Goal: Task Accomplishment & Management: Use online tool/utility

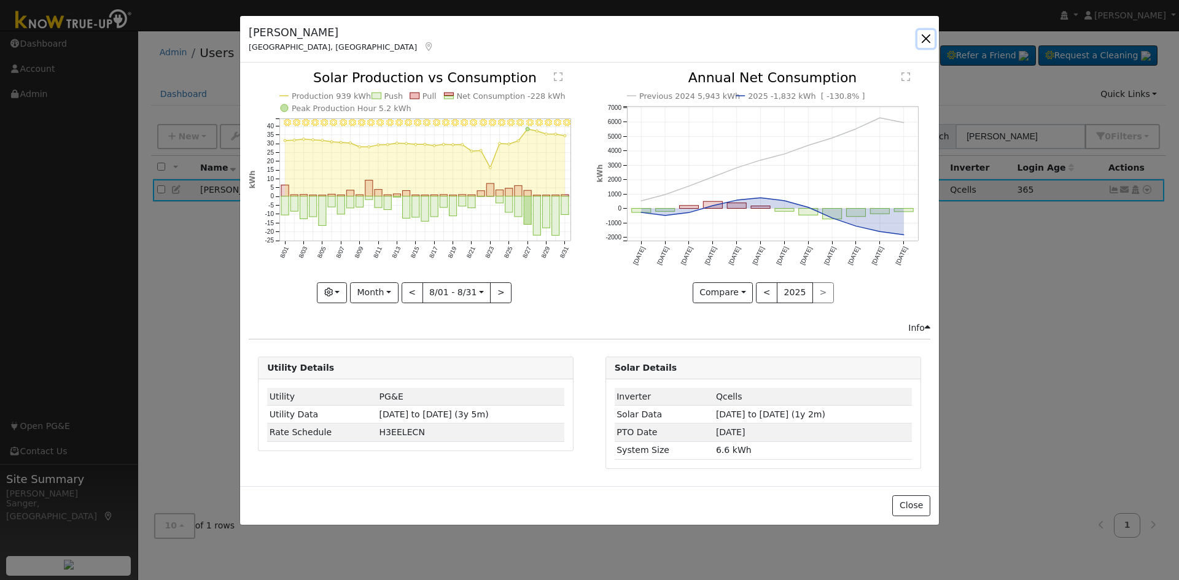
click at [930, 34] on button "button" at bounding box center [925, 38] width 17 height 17
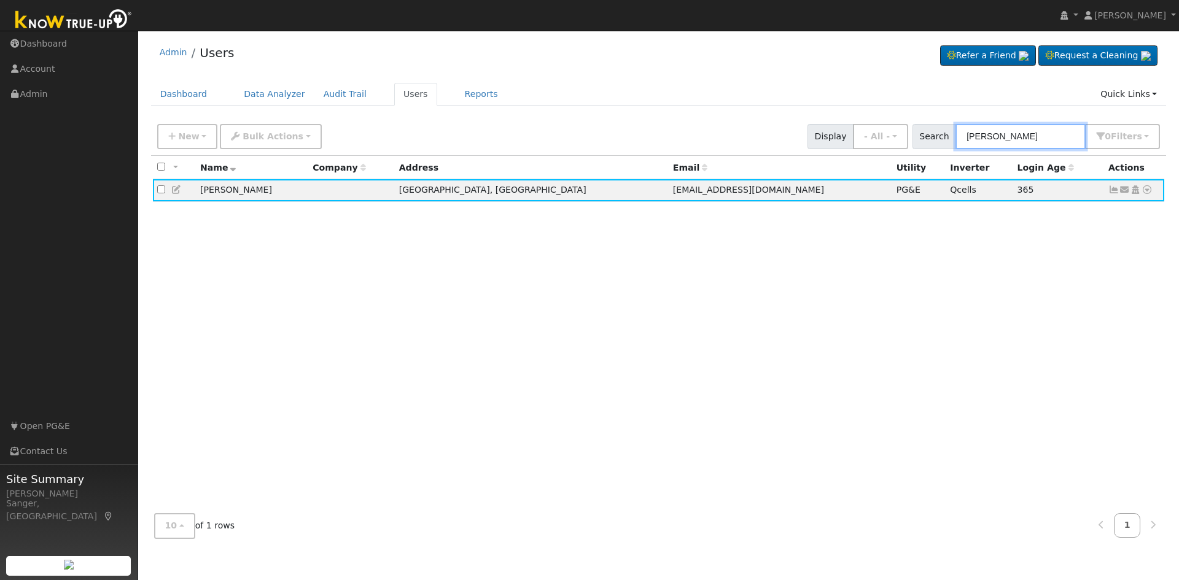
drag, startPoint x: 1045, startPoint y: 130, endPoint x: 931, endPoint y: 134, distance: 114.9
click at [931, 134] on div "Search [PERSON_NAME] 0 Filter s My accounts Role Show - All - Show Leads Admin …" at bounding box center [1036, 136] width 248 height 25
paste input "[PERSON_NAME]"
type input "[PERSON_NAME]"
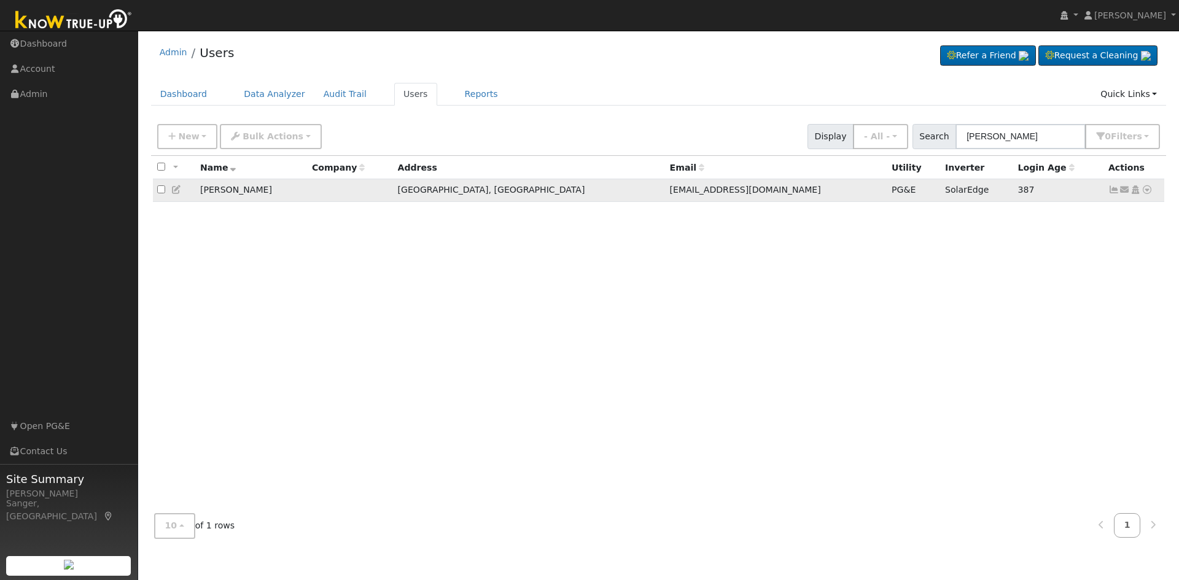
click at [1144, 190] on icon at bounding box center [1146, 189] width 11 height 9
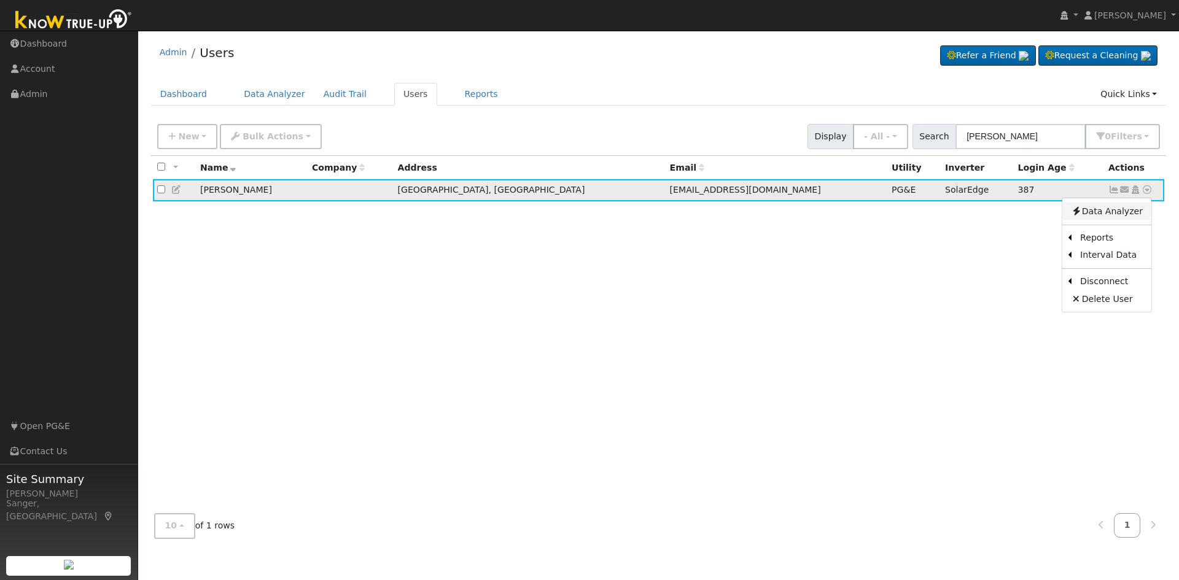
click at [1115, 212] on link "Data Analyzer" at bounding box center [1106, 211] width 89 height 17
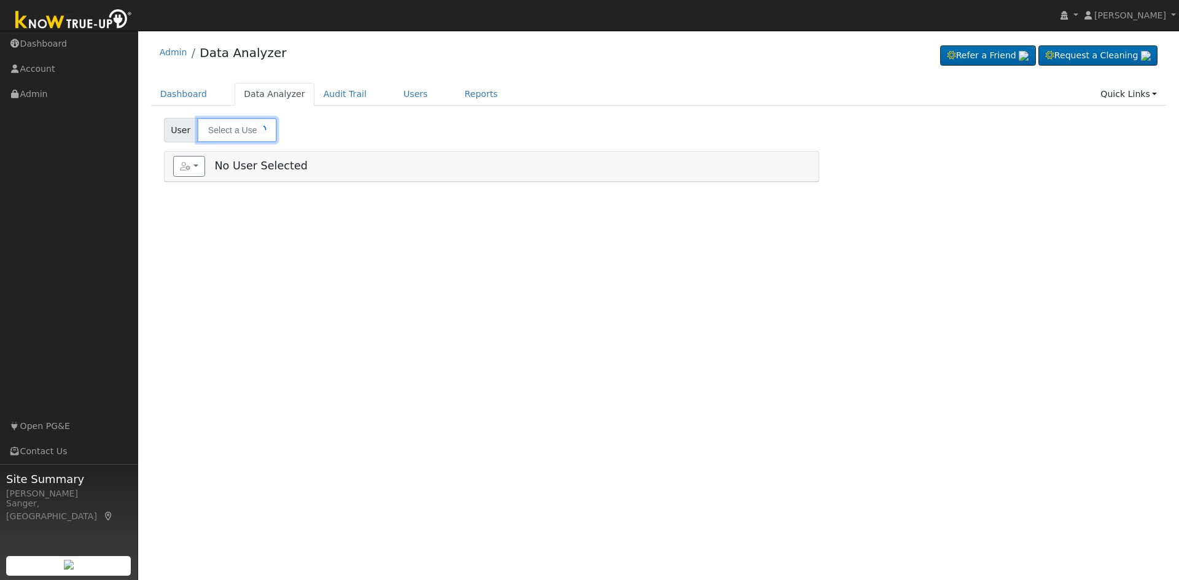
type input "[PERSON_NAME]"
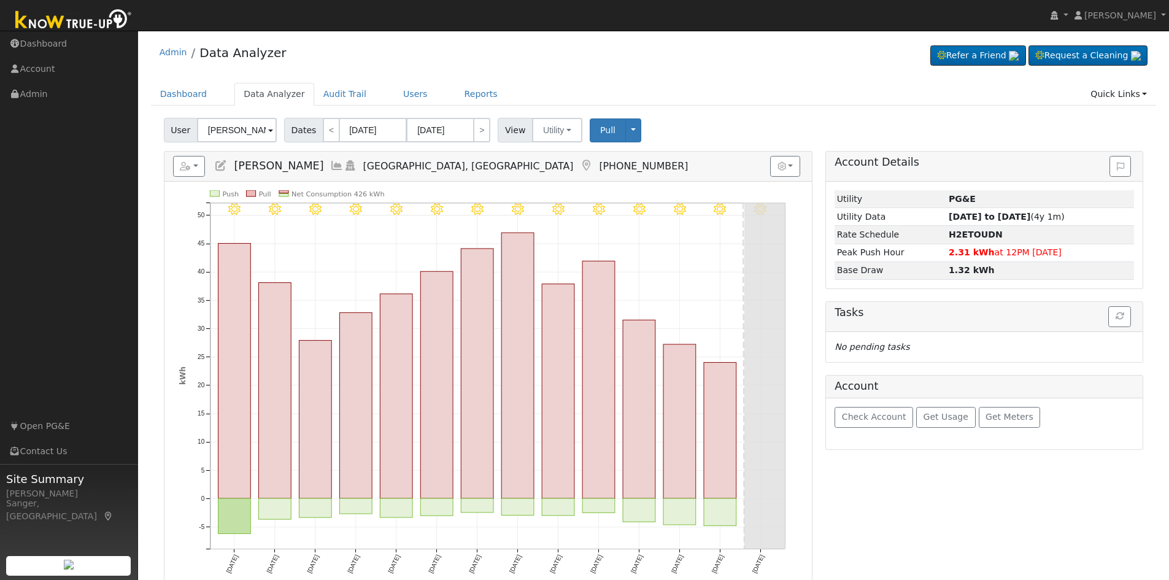
click at [343, 168] on icon at bounding box center [337, 165] width 14 height 11
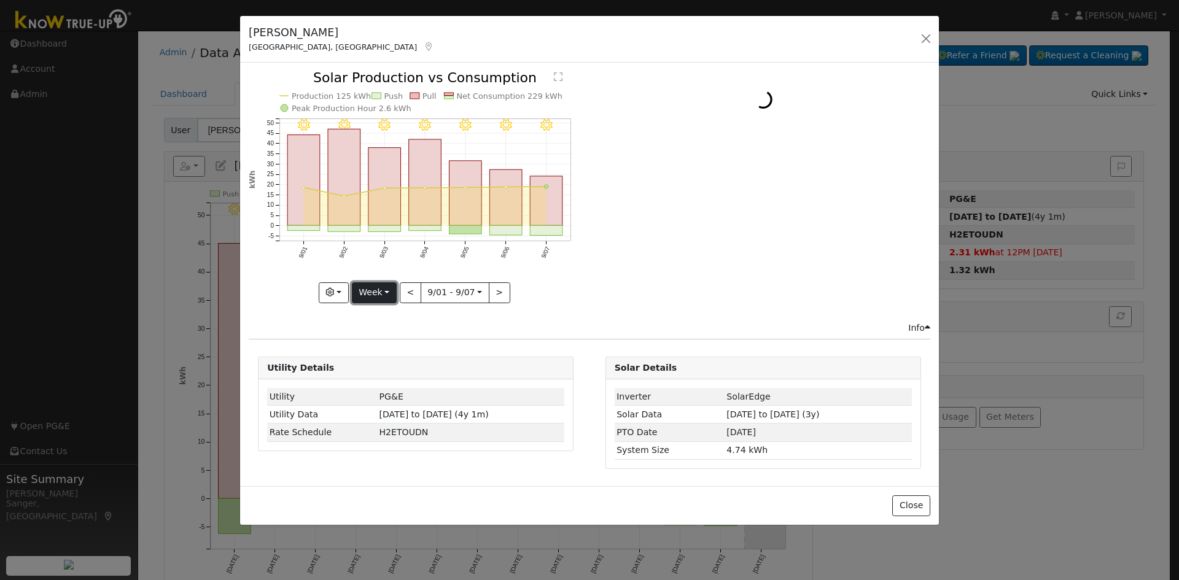
click at [368, 292] on button "Week" at bounding box center [374, 292] width 45 height 21
click at [384, 368] on link "Year" at bounding box center [394, 369] width 85 height 17
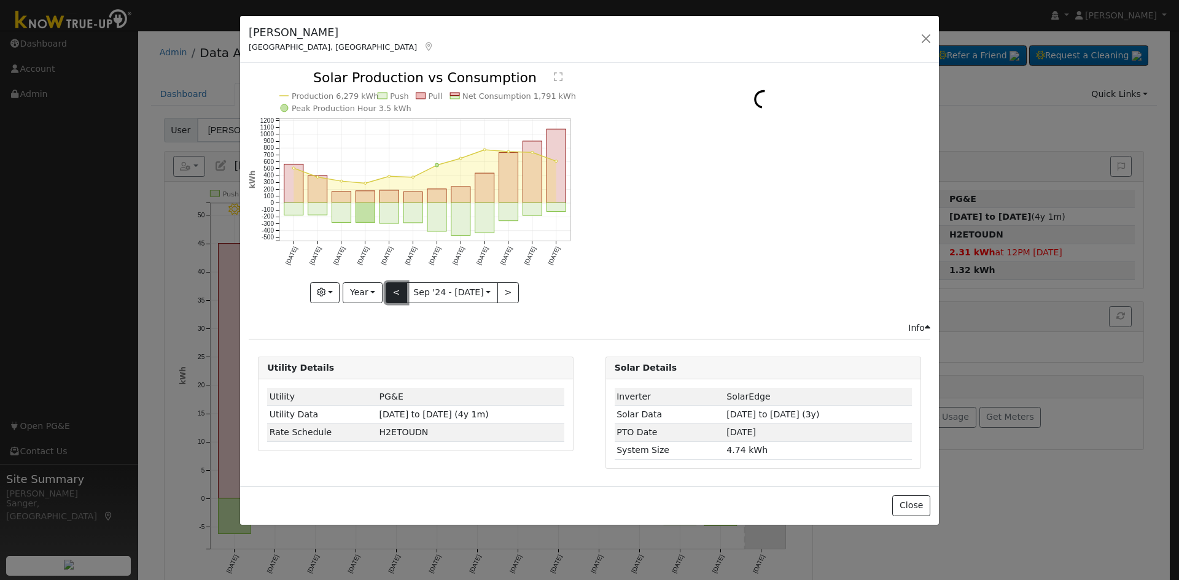
click at [392, 292] on button "<" at bounding box center [396, 292] width 21 height 21
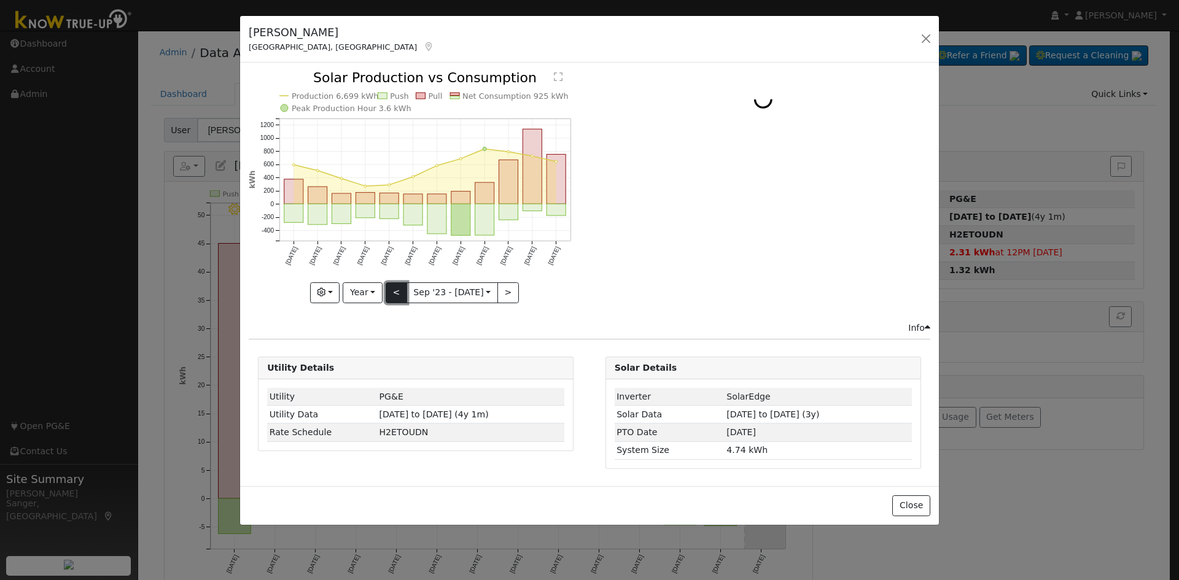
click at [392, 291] on button "<" at bounding box center [396, 292] width 21 height 21
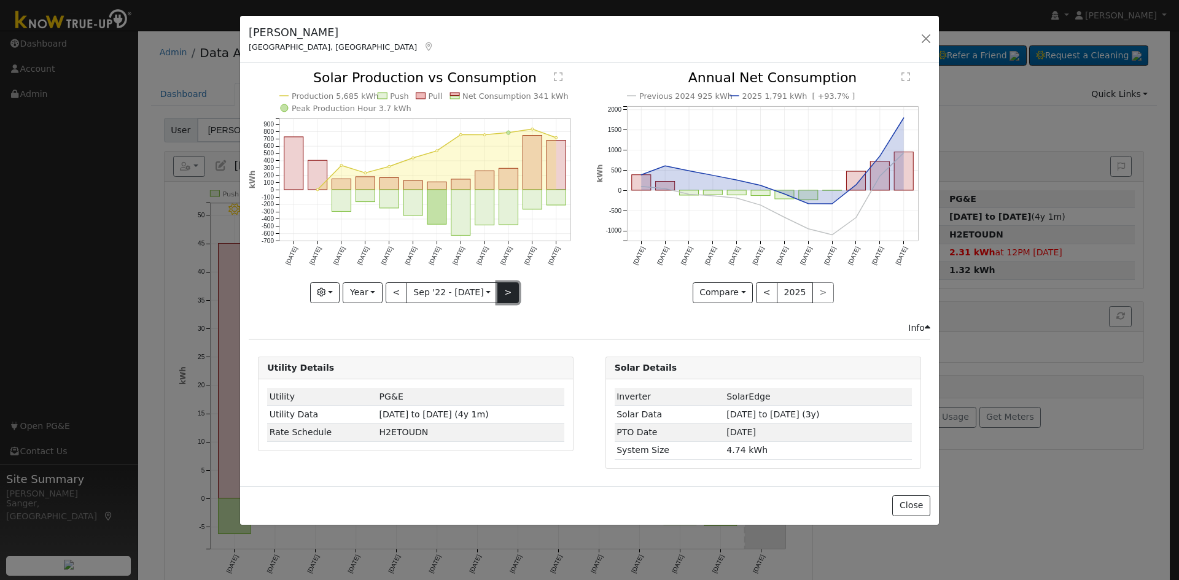
click at [512, 289] on button ">" at bounding box center [507, 292] width 21 height 21
type input "2023-09-01"
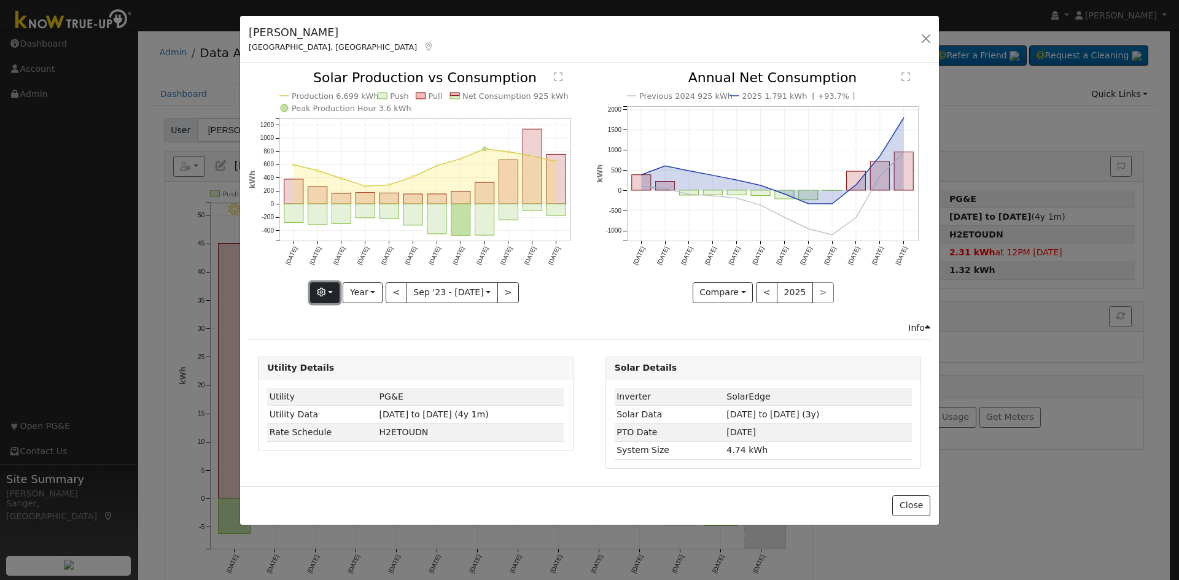
click at [325, 291] on icon "button" at bounding box center [321, 292] width 9 height 9
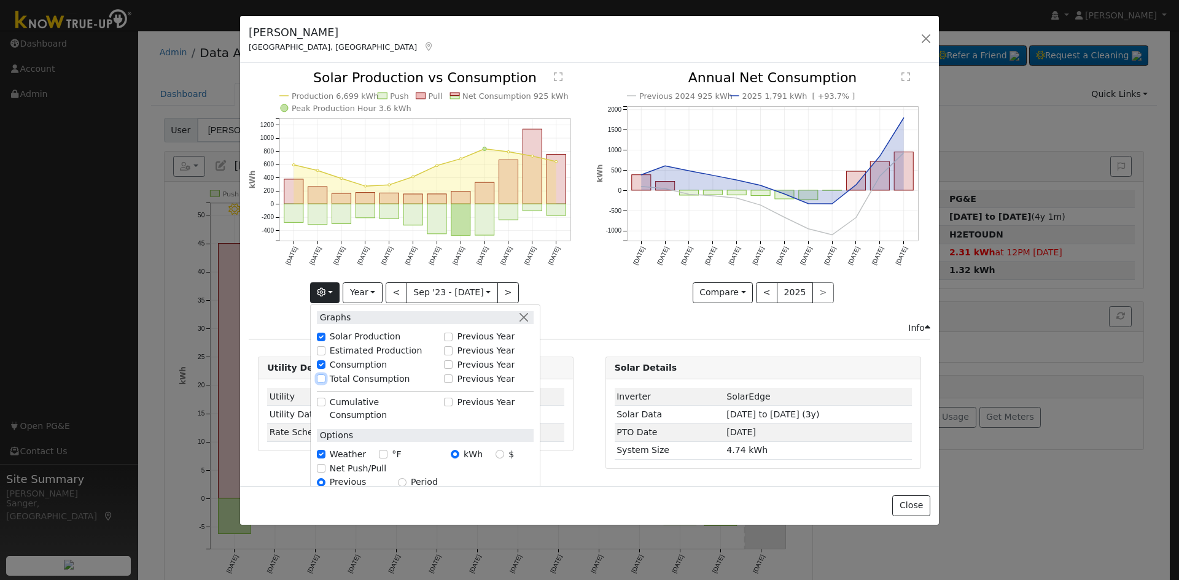
click at [325, 378] on input "Total Consumption" at bounding box center [321, 378] width 9 height 9
checkbox input "true"
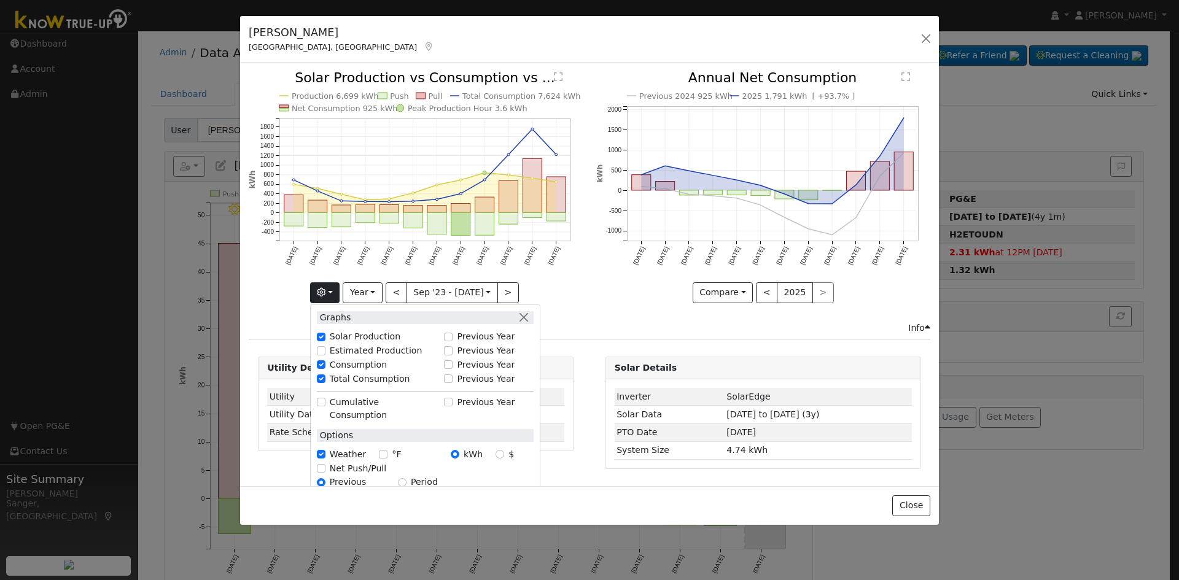
click at [440, 290] on input "2023-09-01" at bounding box center [452, 293] width 90 height 20
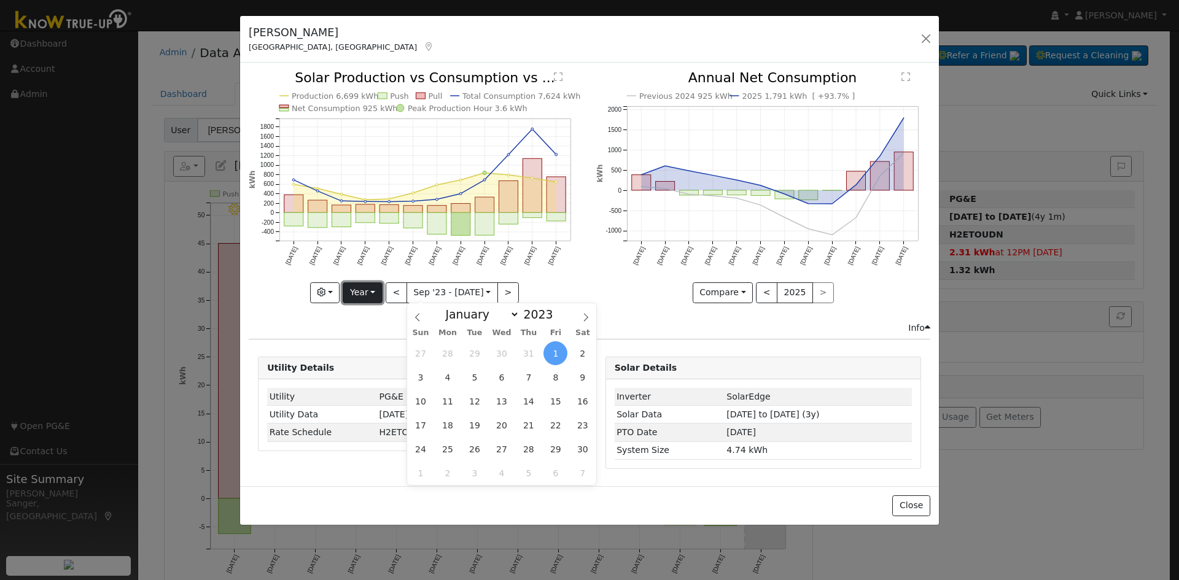
click at [359, 293] on button "Year" at bounding box center [362, 292] width 39 height 21
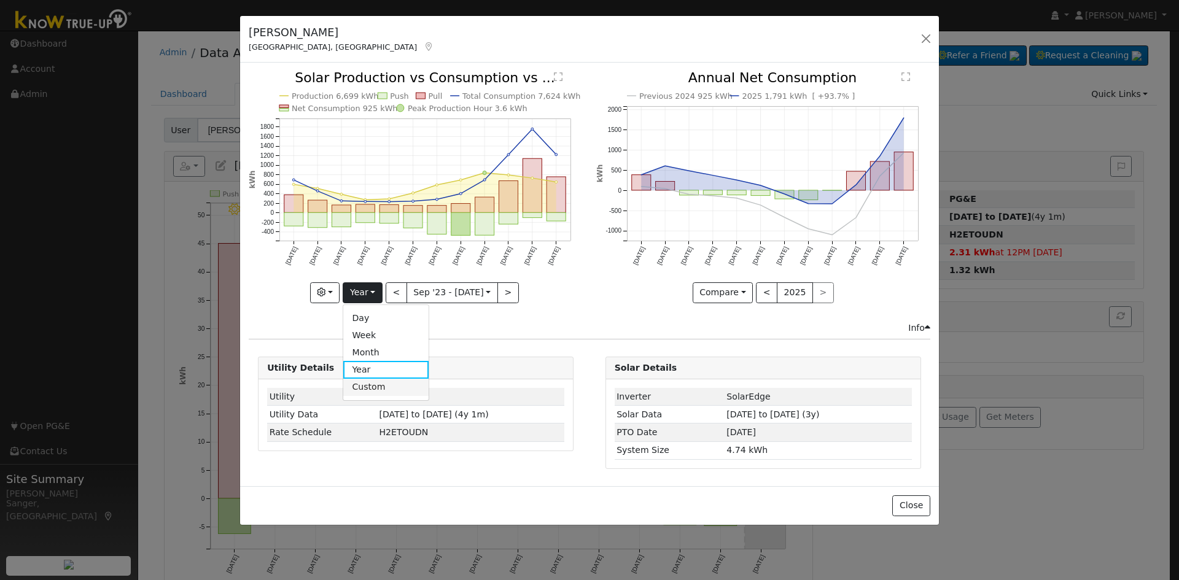
click at [373, 385] on link "Custom" at bounding box center [385, 387] width 85 height 17
click at [415, 293] on input "2023-09-01" at bounding box center [413, 293] width 39 height 20
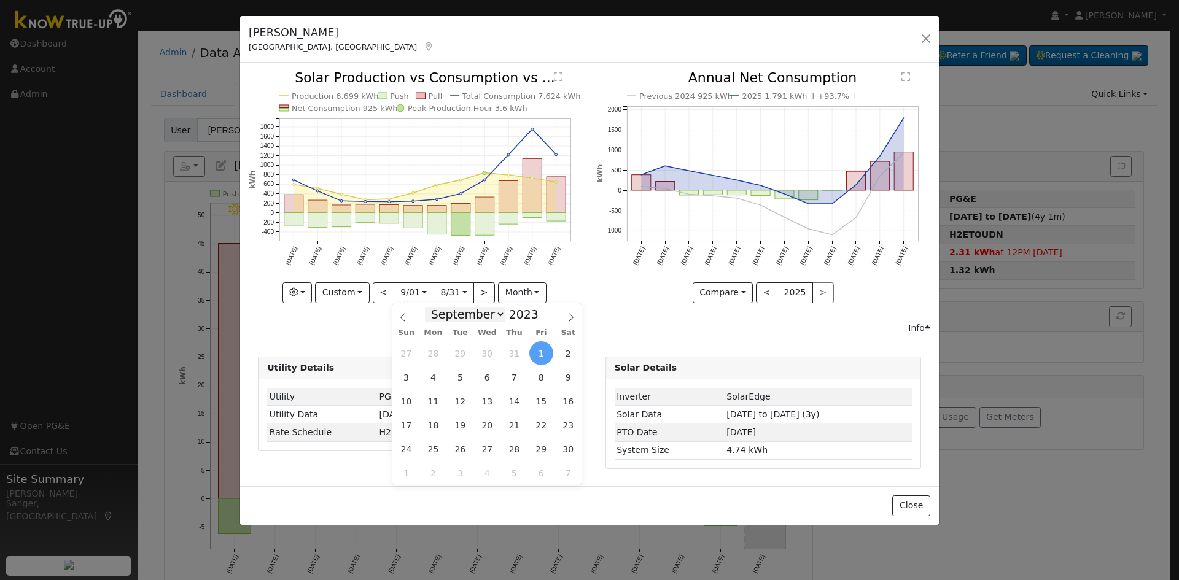
click at [457, 316] on select "January February March April May June July August September October November De…" at bounding box center [465, 314] width 80 height 15
select select "10"
click at [435, 307] on select "January February March April May June July August September October November De…" at bounding box center [465, 314] width 80 height 15
click at [542, 354] on span "3" at bounding box center [541, 353] width 24 height 24
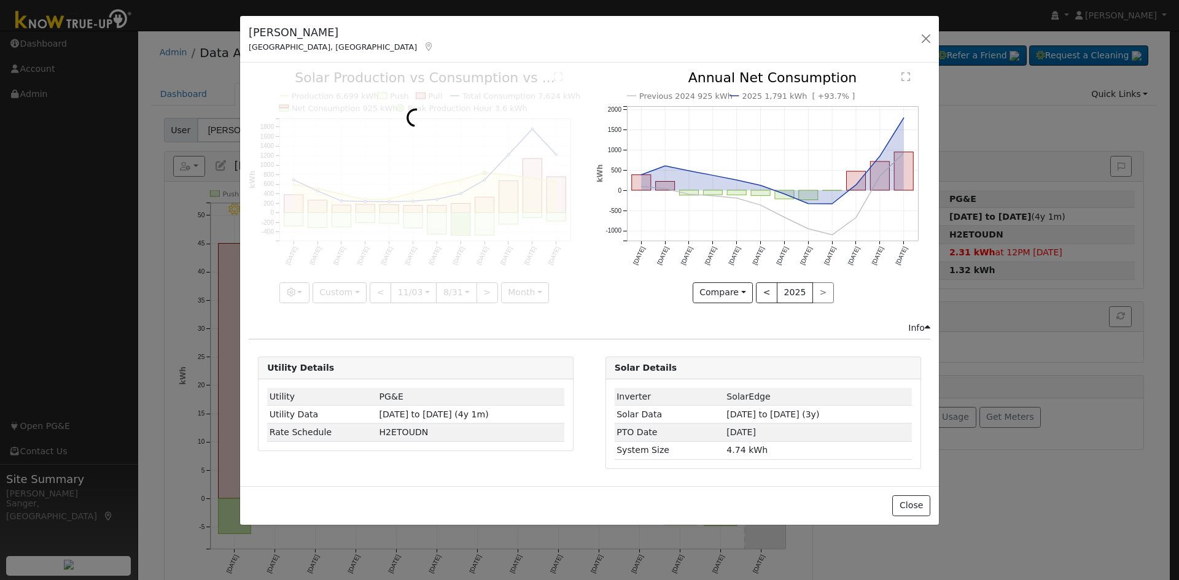
scroll to position [0, 5]
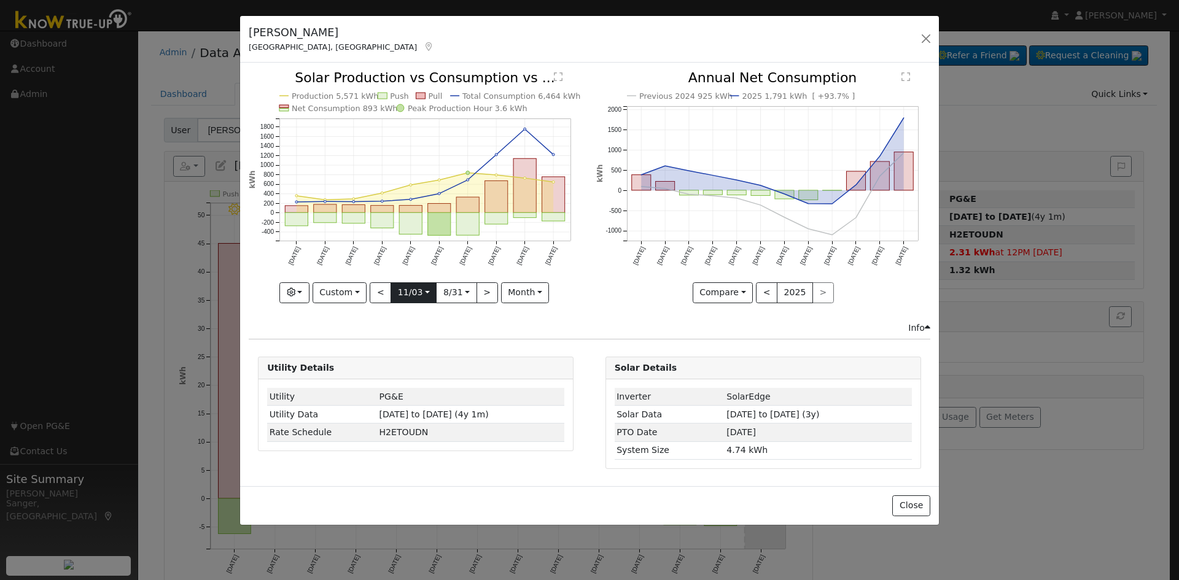
click at [409, 290] on input "2023-11-03" at bounding box center [413, 293] width 45 height 20
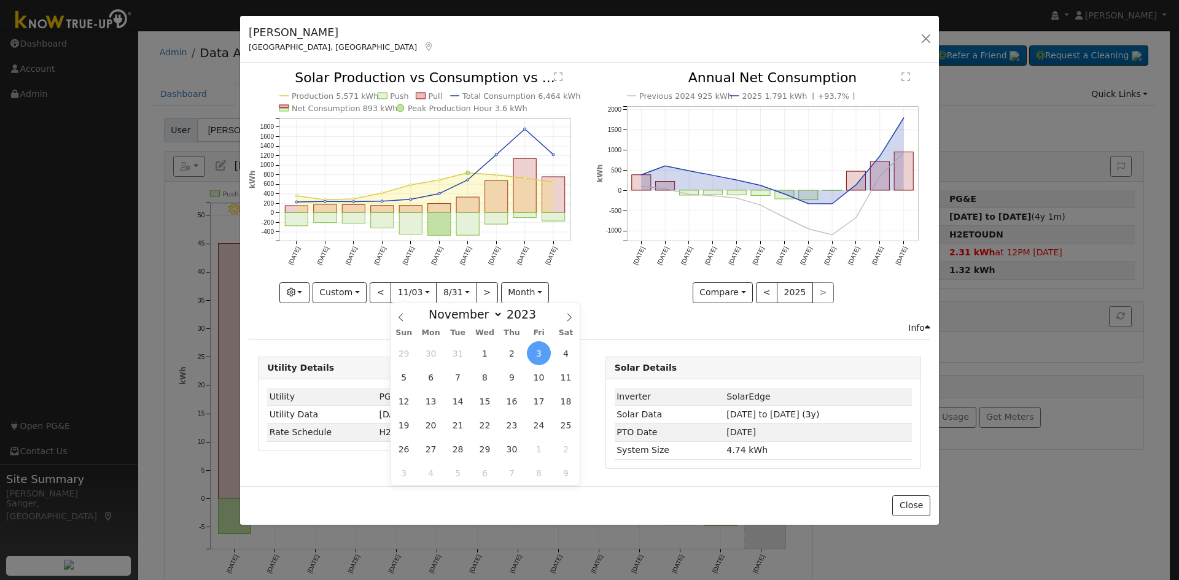
click at [538, 354] on span "3" at bounding box center [539, 353] width 24 height 24
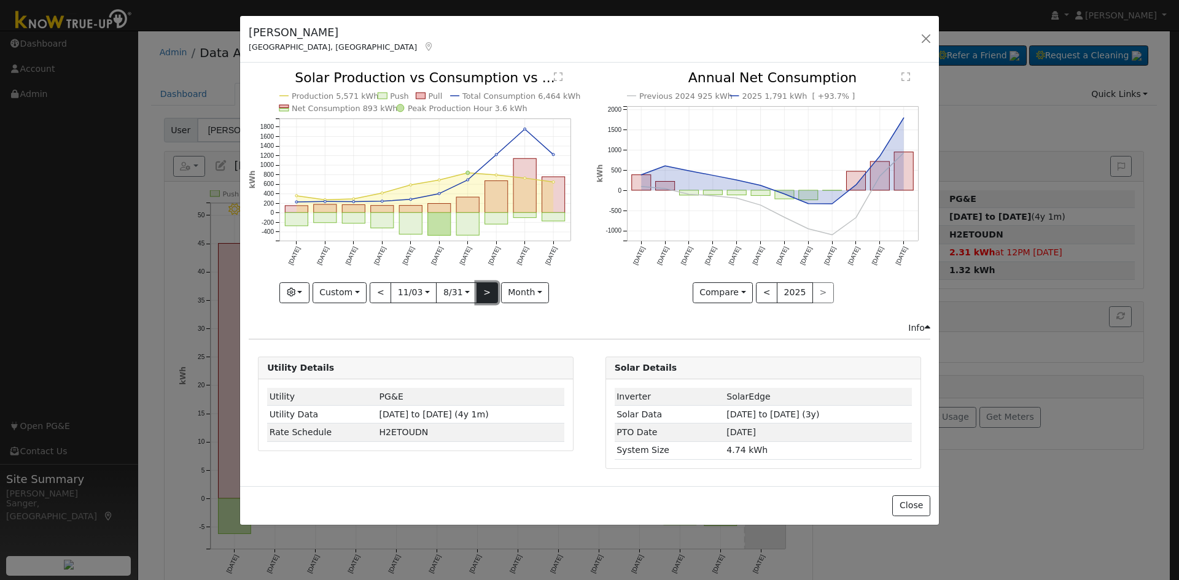
click at [486, 292] on button ">" at bounding box center [486, 292] width 21 height 21
type input "2024-09-01"
type input "2025-06-30"
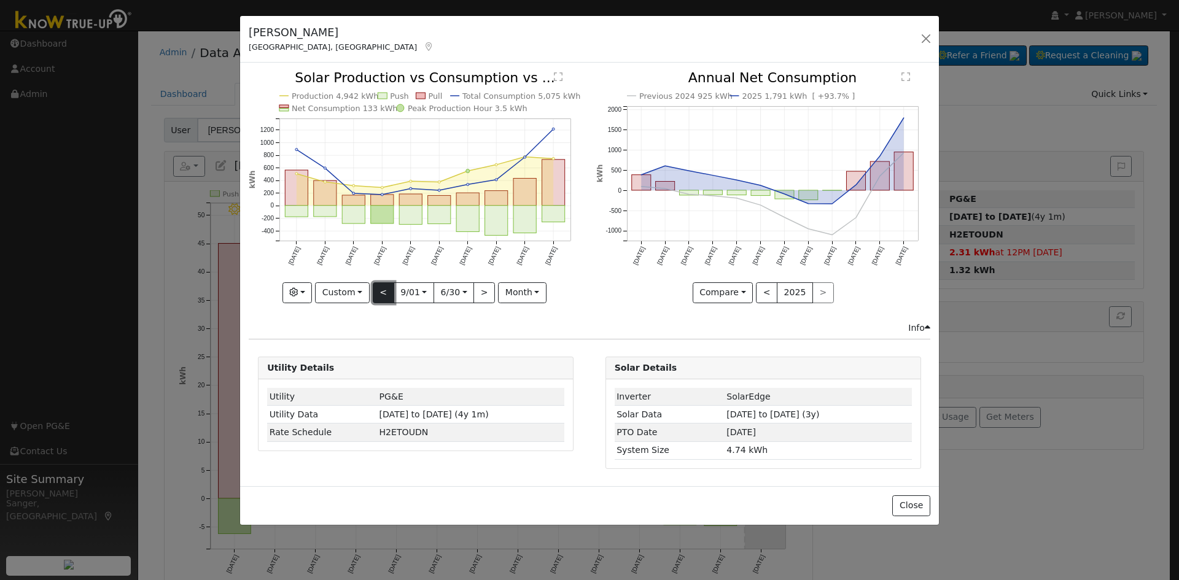
click at [384, 292] on button "<" at bounding box center [383, 292] width 21 height 21
type input "2023-11-03"
type input "2024-08-31"
type input "2024"
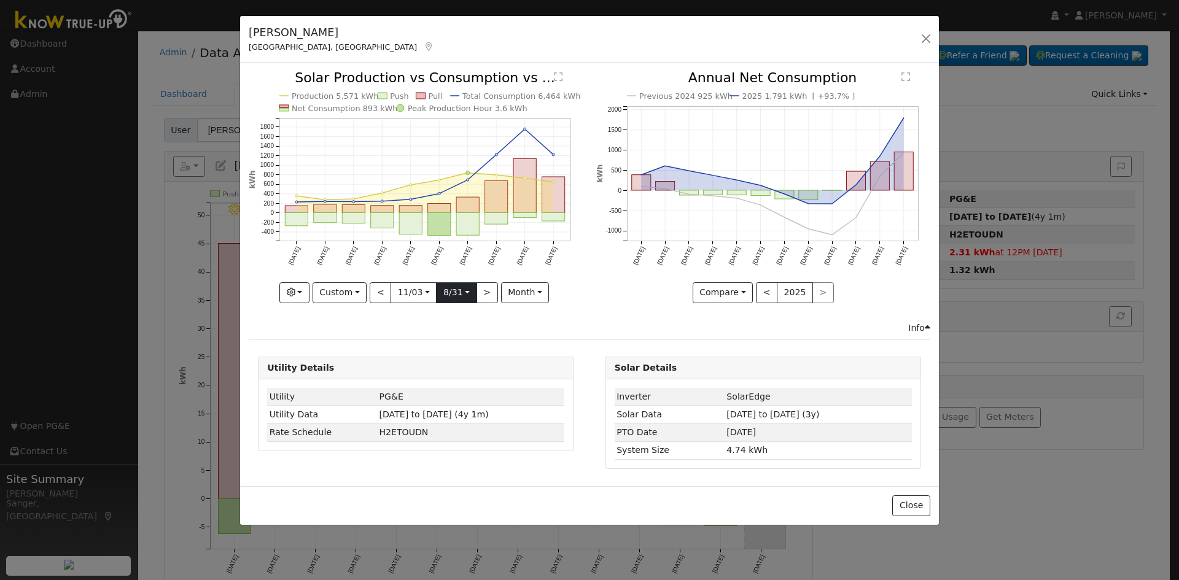
click at [449, 292] on input "2024-08-31" at bounding box center [455, 293] width 39 height 20
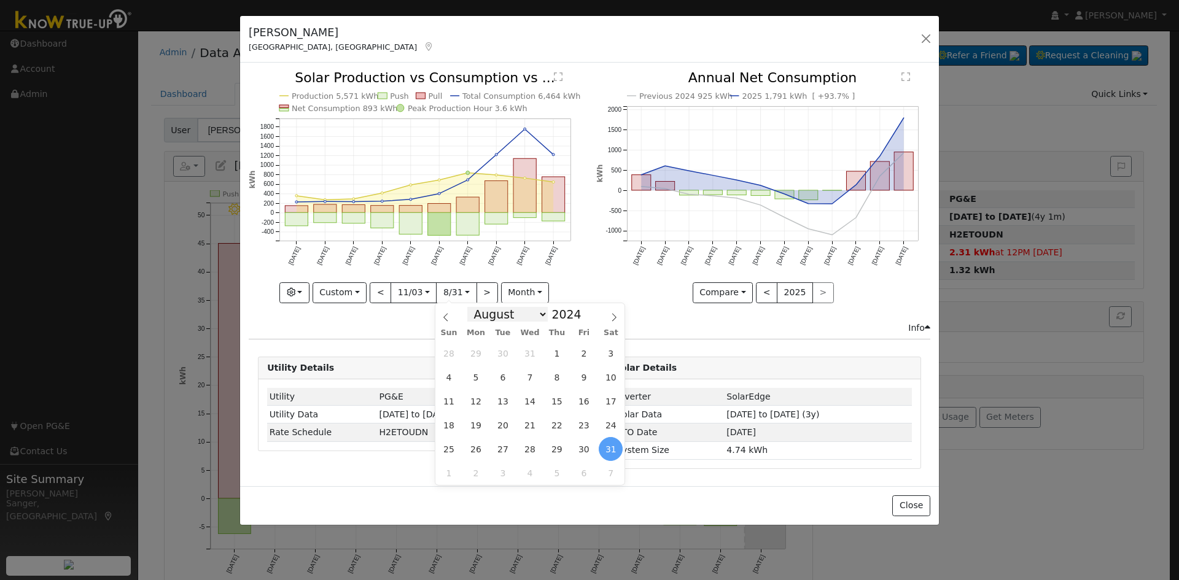
click at [500, 318] on select "January February March April May June July August September October November De…" at bounding box center [507, 314] width 80 height 15
select select "10"
click at [477, 307] on select "January February March April May June July August September October November De…" at bounding box center [507, 314] width 80 height 15
click at [611, 354] on span "2" at bounding box center [611, 353] width 24 height 24
type input "2024-11-02"
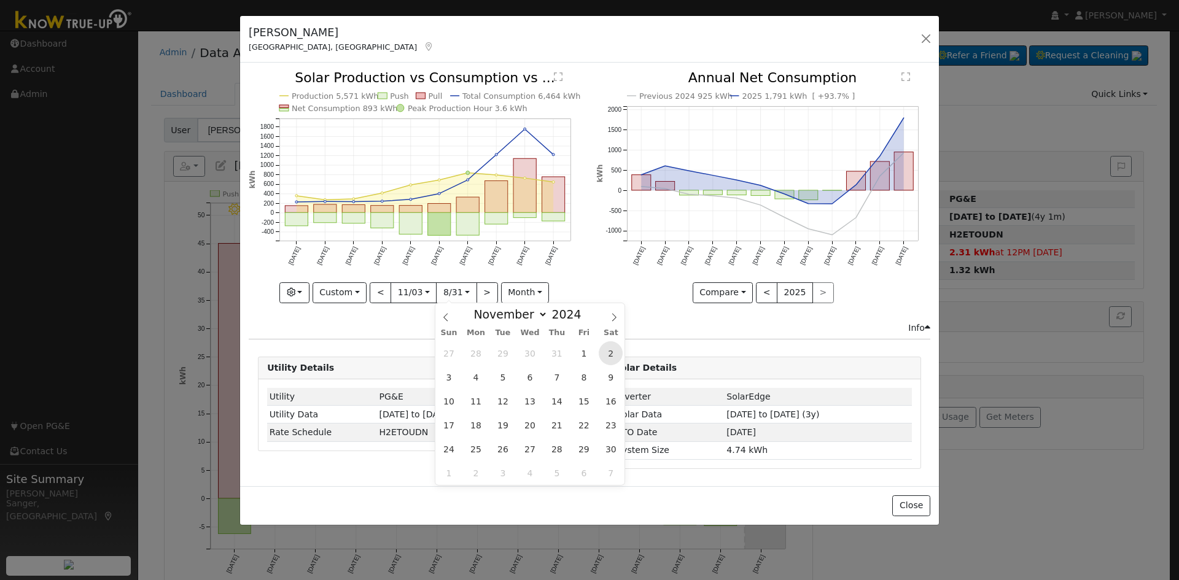
scroll to position [0, 5]
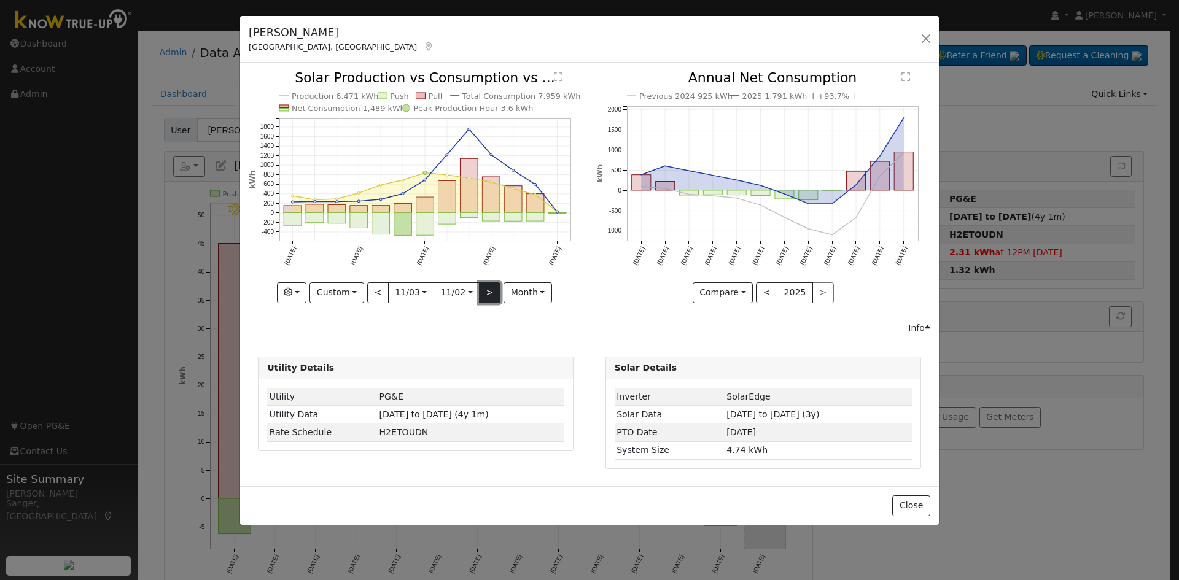
click at [486, 293] on button ">" at bounding box center [489, 292] width 21 height 21
type input "2024-11-03"
type input "2025-11-03"
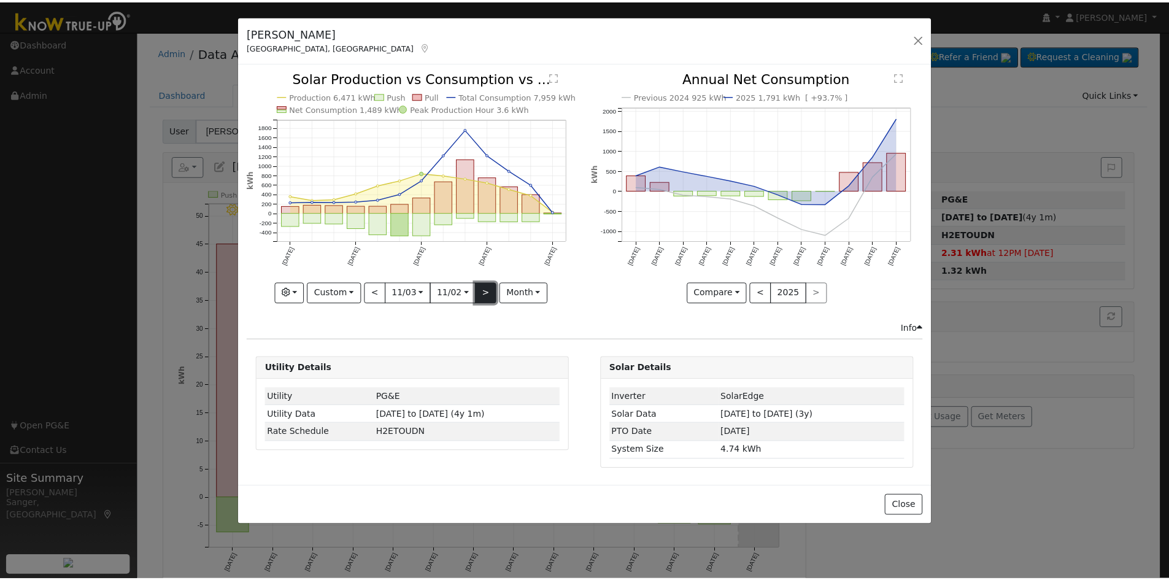
scroll to position [0, 0]
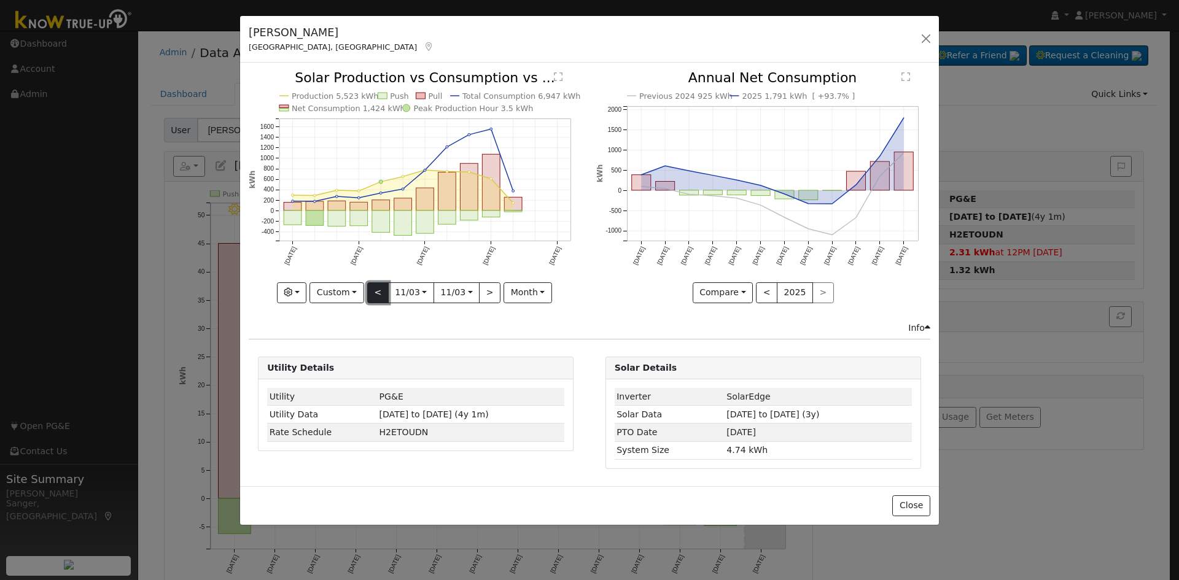
click at [373, 292] on button "<" at bounding box center [377, 292] width 21 height 21
type input "2023-11-03"
type input "2024-11-02"
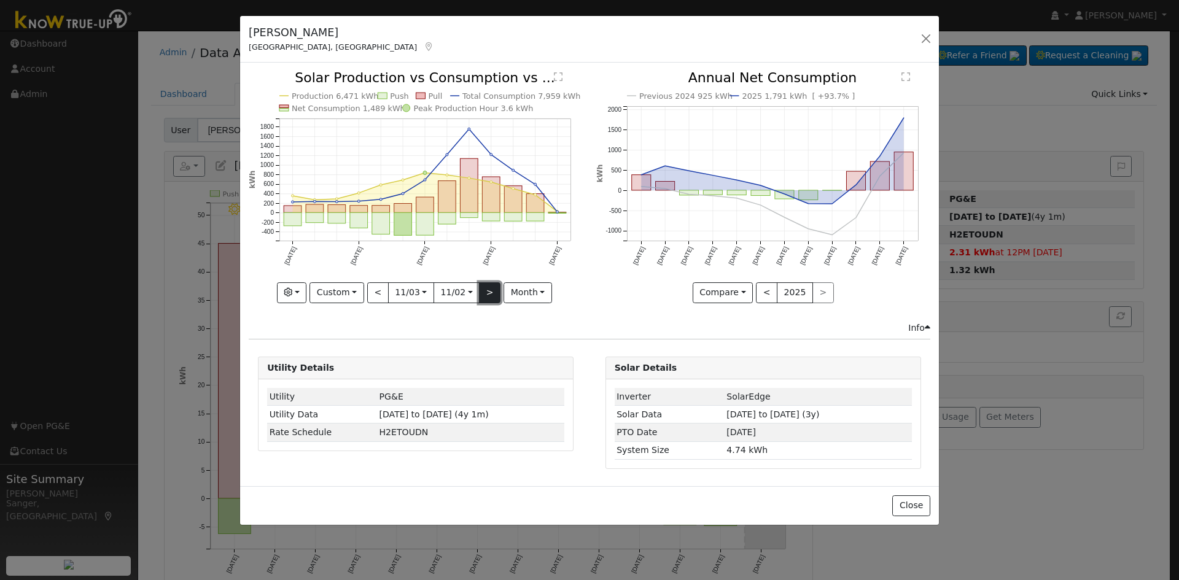
click at [483, 290] on button ">" at bounding box center [489, 292] width 21 height 21
type input "2024-11-03"
type input "2025-11-03"
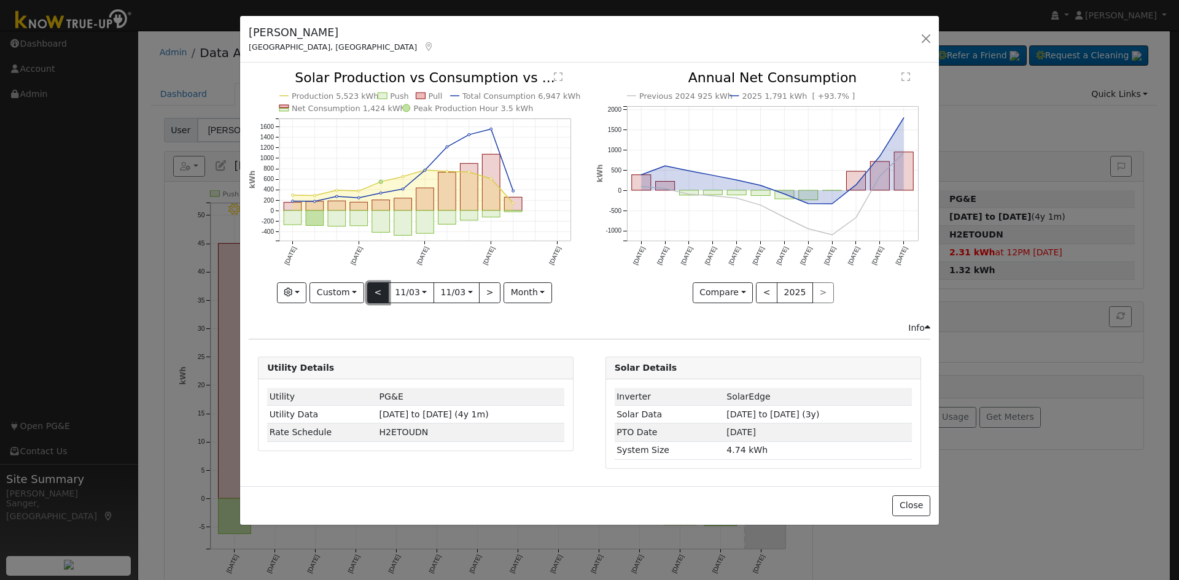
click at [379, 293] on button "<" at bounding box center [377, 292] width 21 height 21
type input "2023-11-03"
type input "2024-11-02"
click at [376, 290] on button "<" at bounding box center [377, 292] width 21 height 21
type input "2022-11-02"
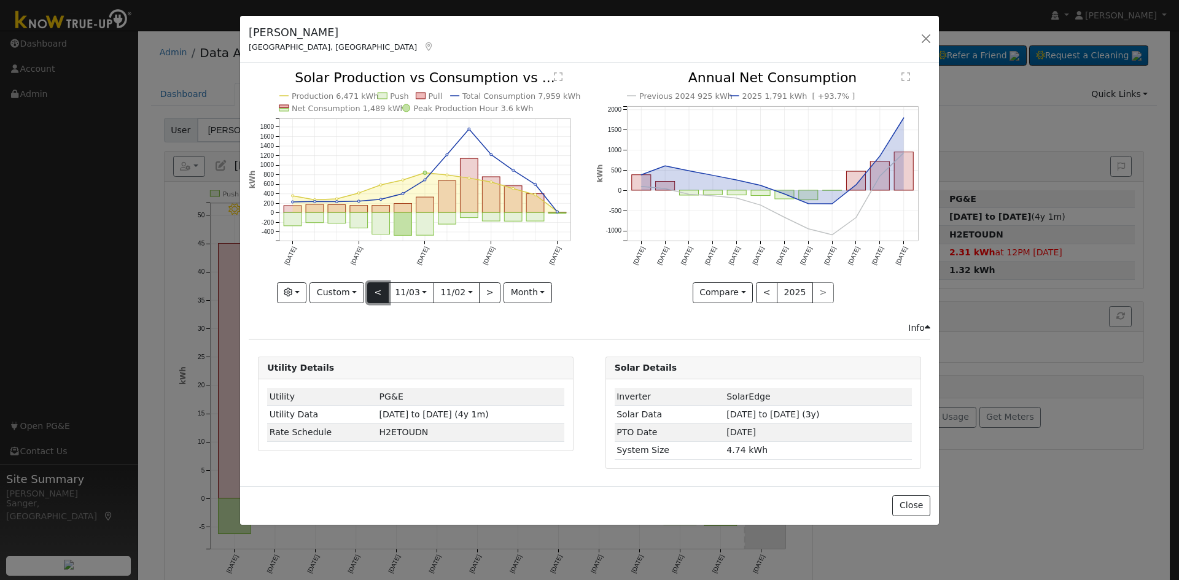
type input "2023-11-02"
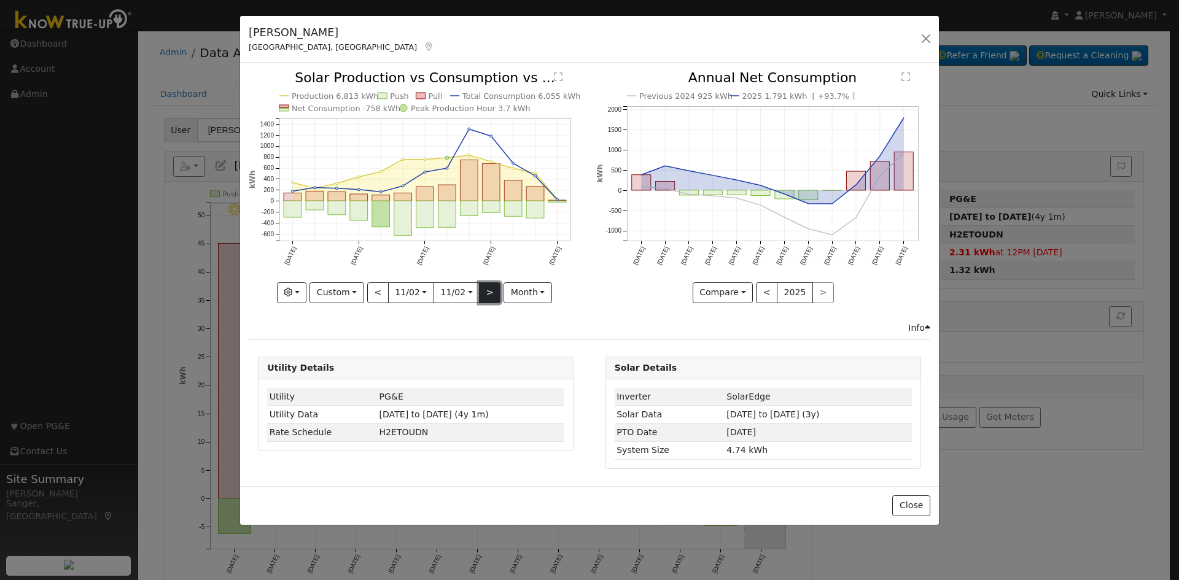
click at [490, 290] on button ">" at bounding box center [489, 292] width 21 height 21
type input "2023-11-03"
type input "2024-11-02"
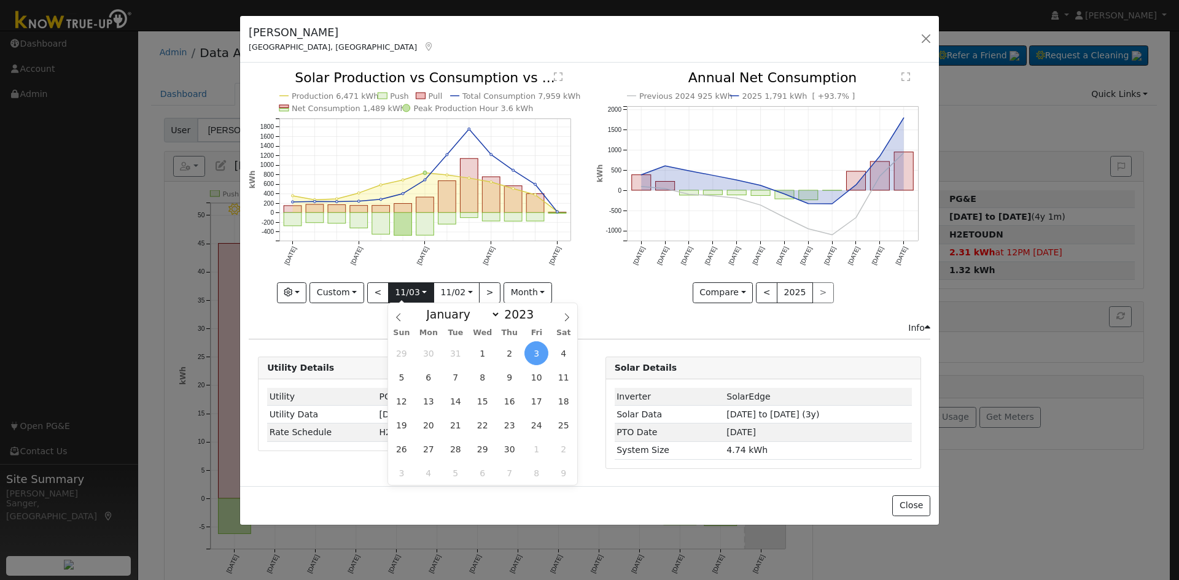
click at [407, 290] on input "2023-11-03" at bounding box center [411, 293] width 45 height 20
click at [603, 291] on icon "Previous 2024 925 kWh 2025 1,791 kWh [ +93.7% ] Sep '24 Oct '24 Nov '24 Dec '24…" at bounding box center [763, 183] width 334 height 224
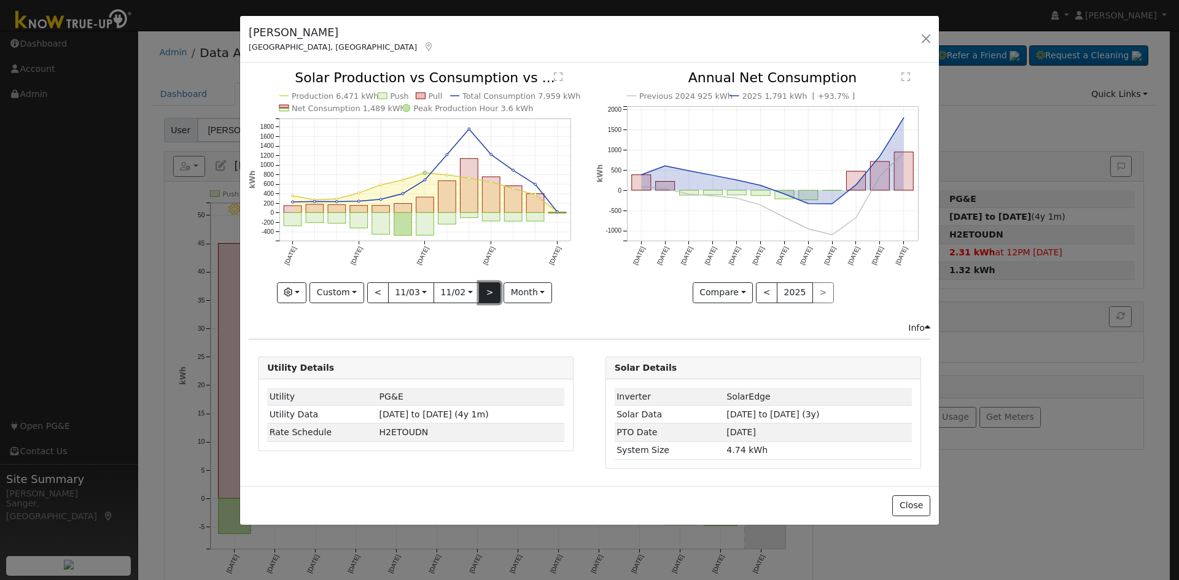
click at [483, 293] on button ">" at bounding box center [489, 292] width 21 height 21
type input "2024-11-03"
type input "2025-11-03"
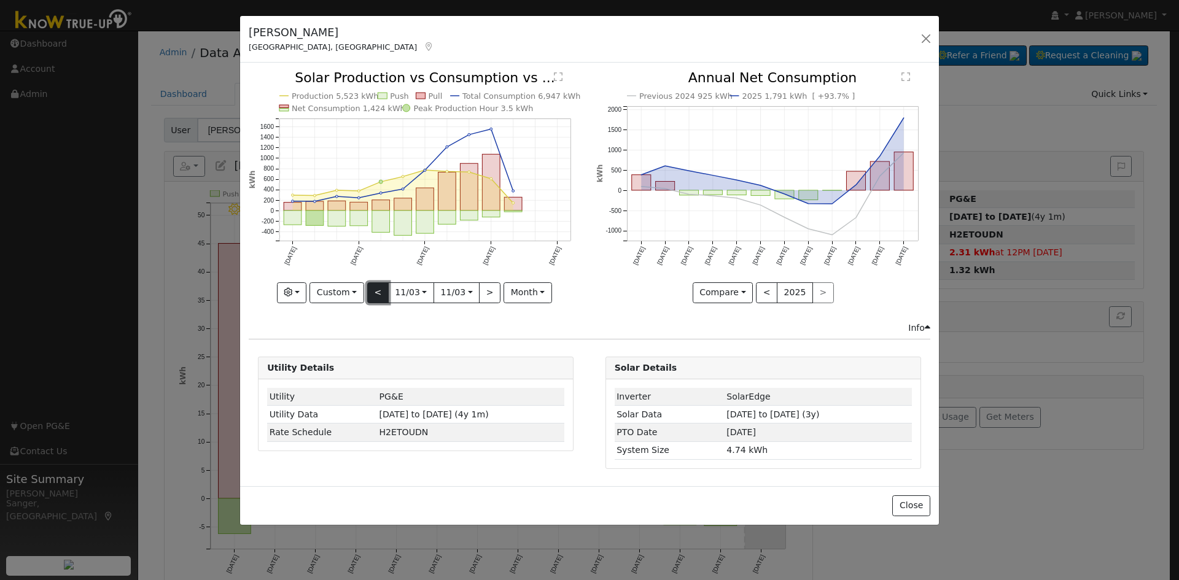
click at [377, 285] on button "<" at bounding box center [377, 292] width 21 height 21
type input "2023-11-03"
type input "2024-11-02"
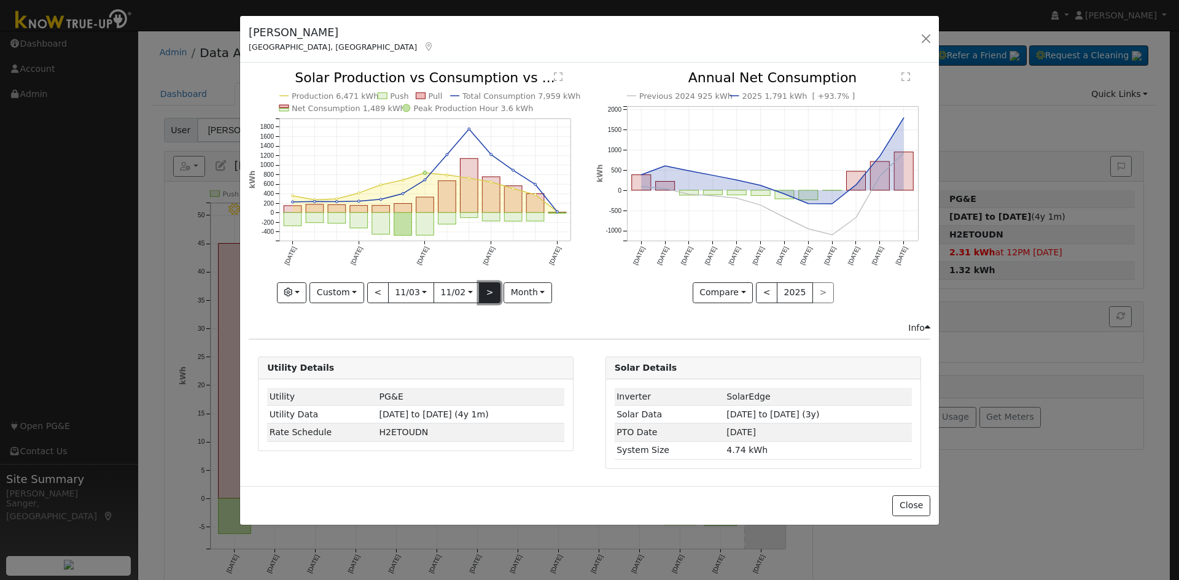
click at [487, 290] on button ">" at bounding box center [489, 292] width 21 height 21
type input "2024-11-03"
type input "2025-11-03"
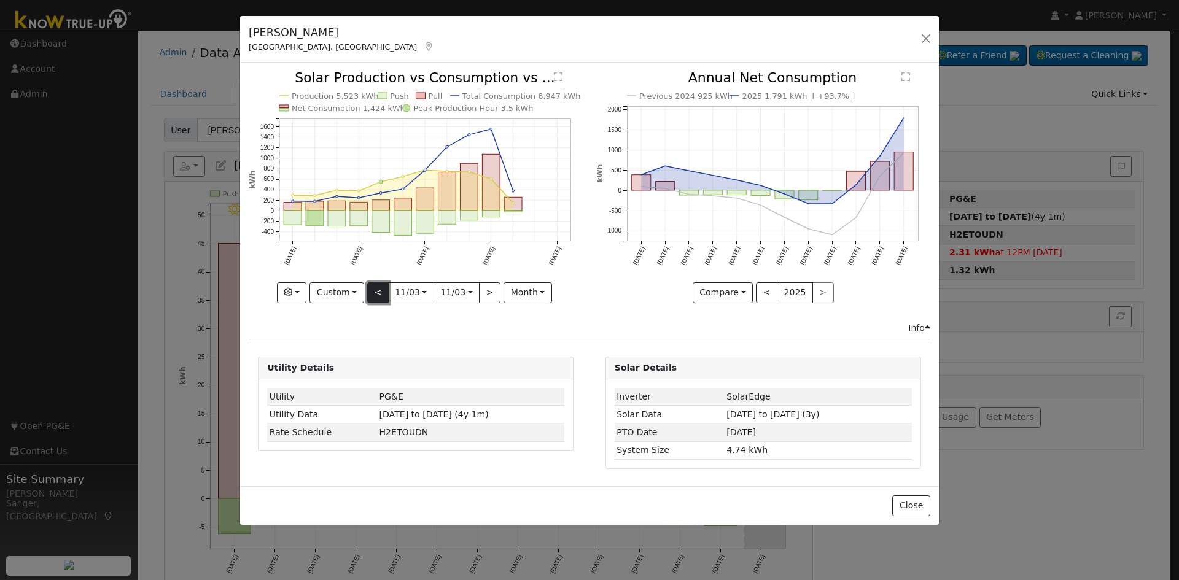
click at [374, 293] on button "<" at bounding box center [377, 292] width 21 height 21
type input "2023-11-03"
type input "2024-11-02"
click at [374, 292] on button "<" at bounding box center [377, 292] width 21 height 21
type input "2022-11-02"
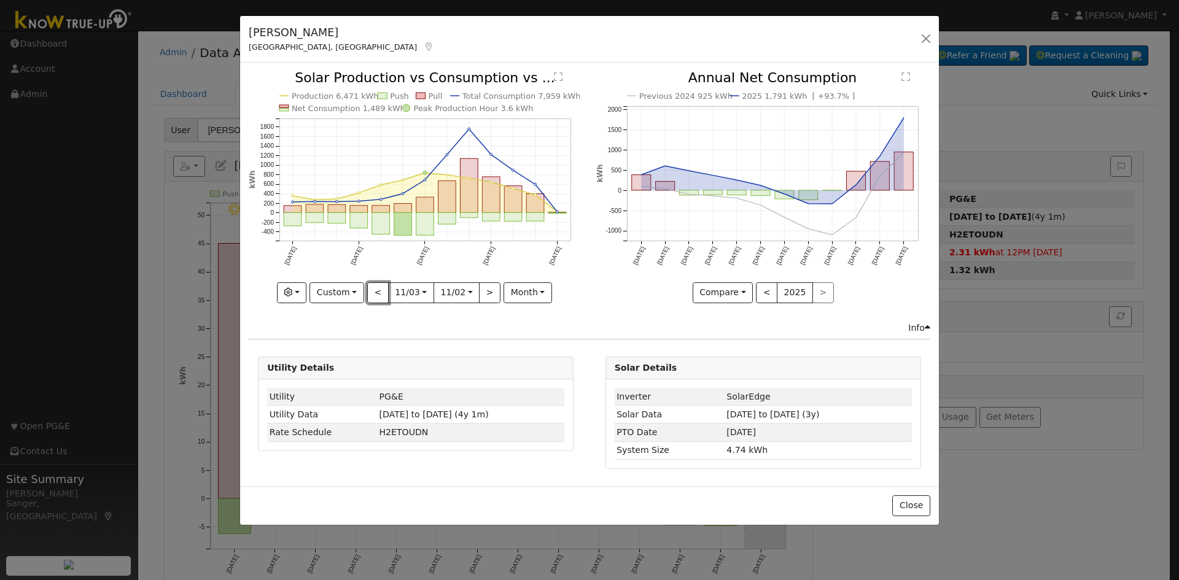
type input "2023-11-02"
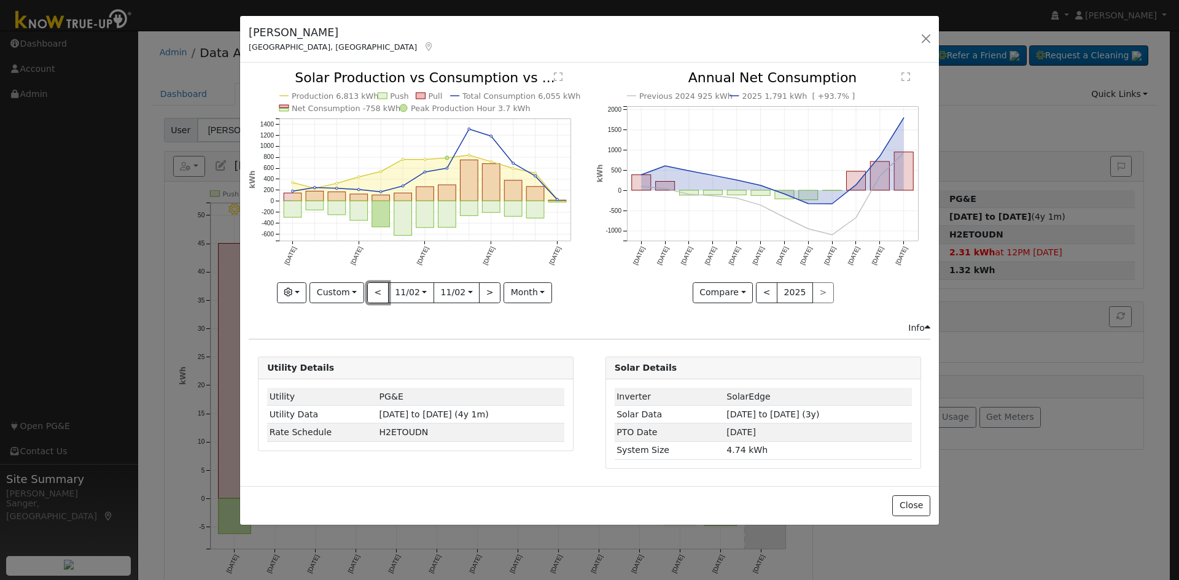
click at [374, 292] on button "<" at bounding box center [377, 292] width 21 height 21
type input "2021-11-01"
type input "2022-11-01"
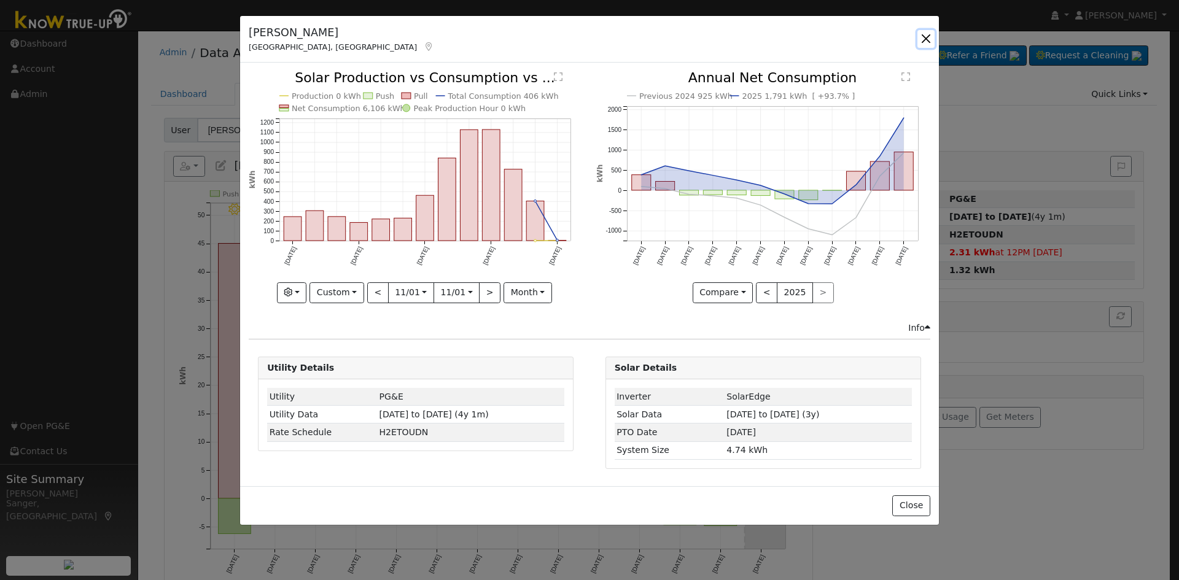
click at [925, 39] on button "button" at bounding box center [925, 38] width 17 height 17
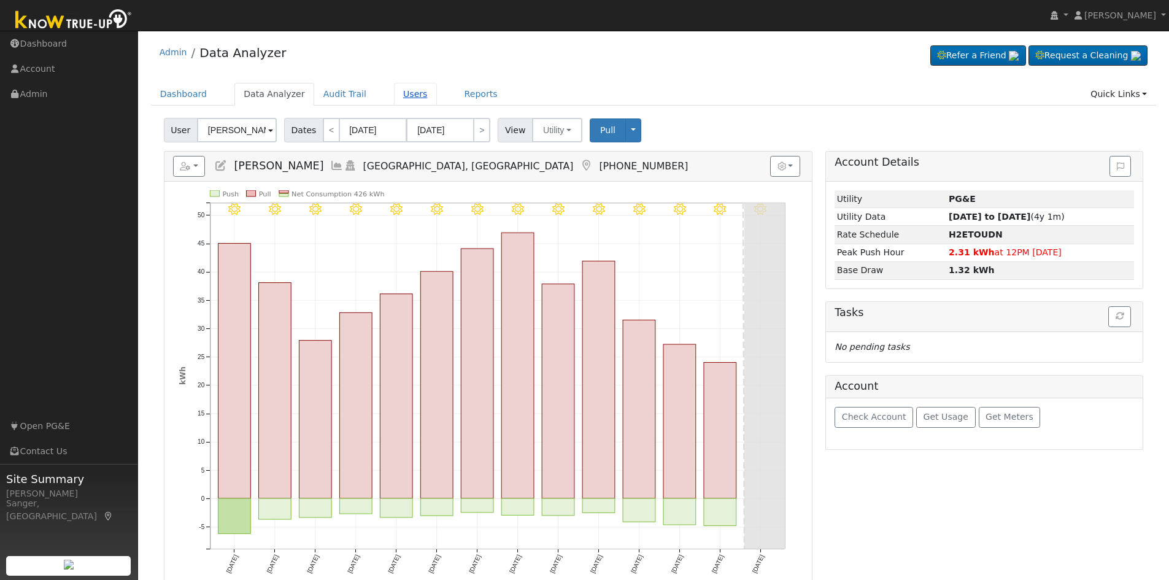
click at [394, 94] on link "Users" at bounding box center [415, 94] width 43 height 23
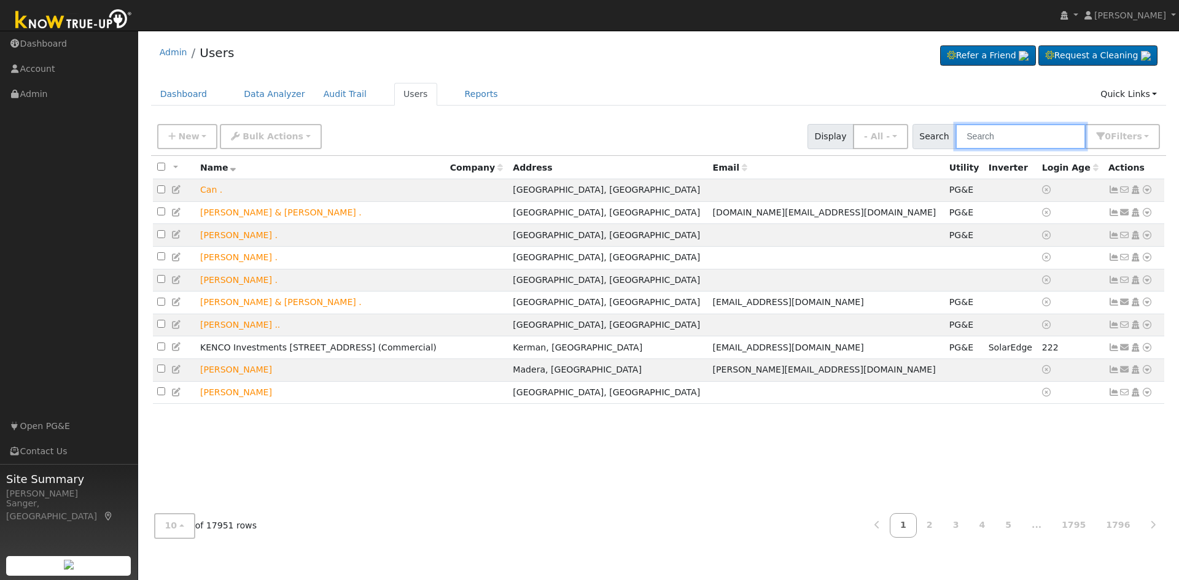
click at [1005, 133] on input "text" at bounding box center [1020, 136] width 130 height 25
paste input "Deisher"
type input "Deisher"
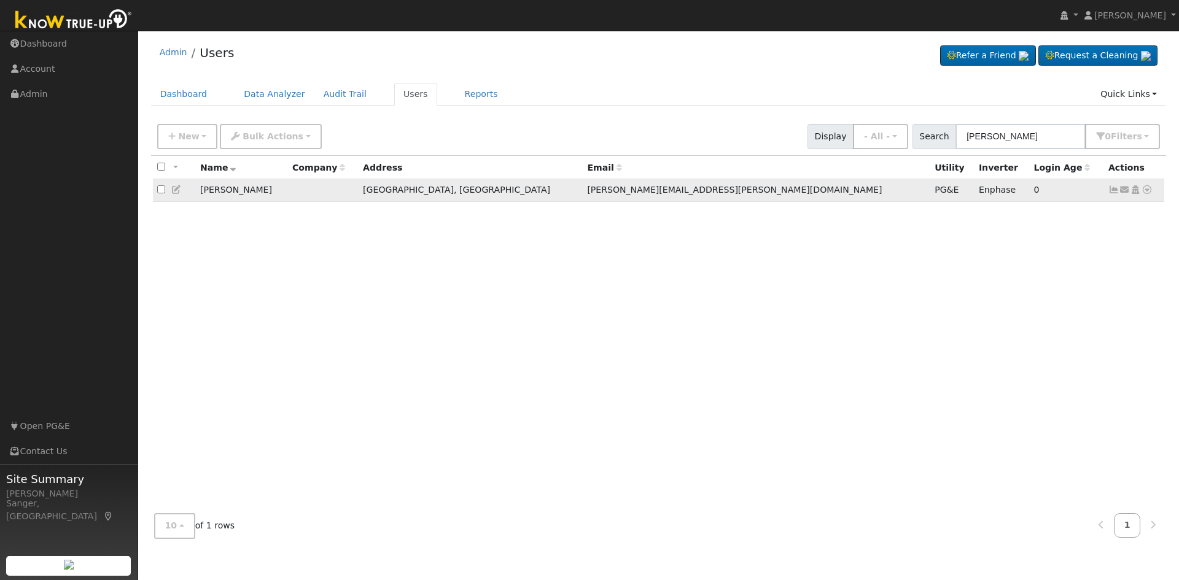
click at [1116, 193] on icon at bounding box center [1113, 189] width 11 height 9
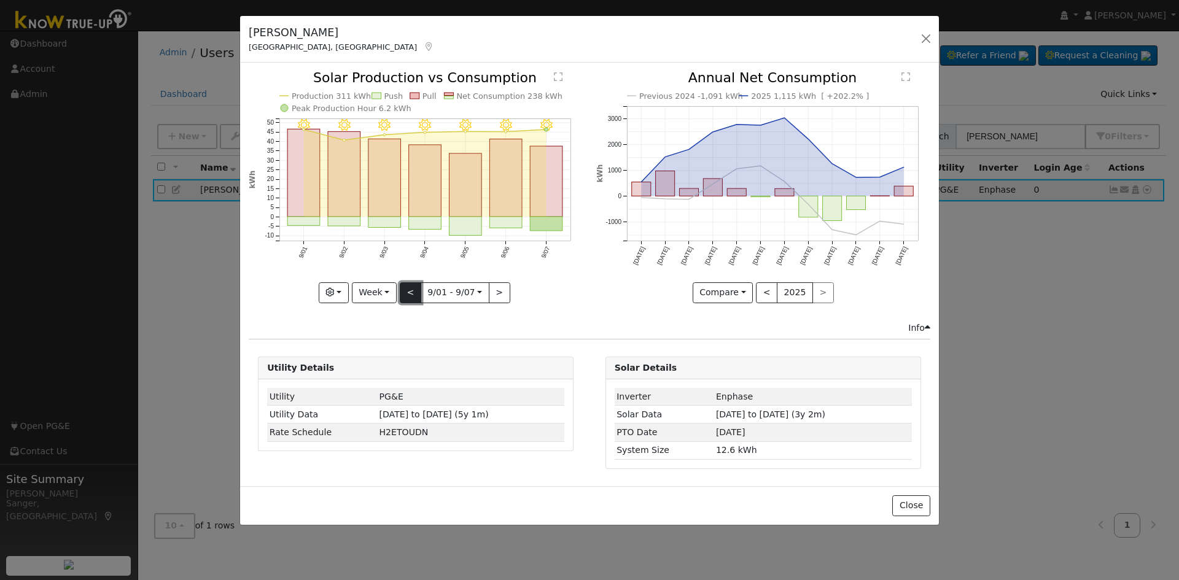
click at [407, 290] on button "<" at bounding box center [410, 292] width 21 height 21
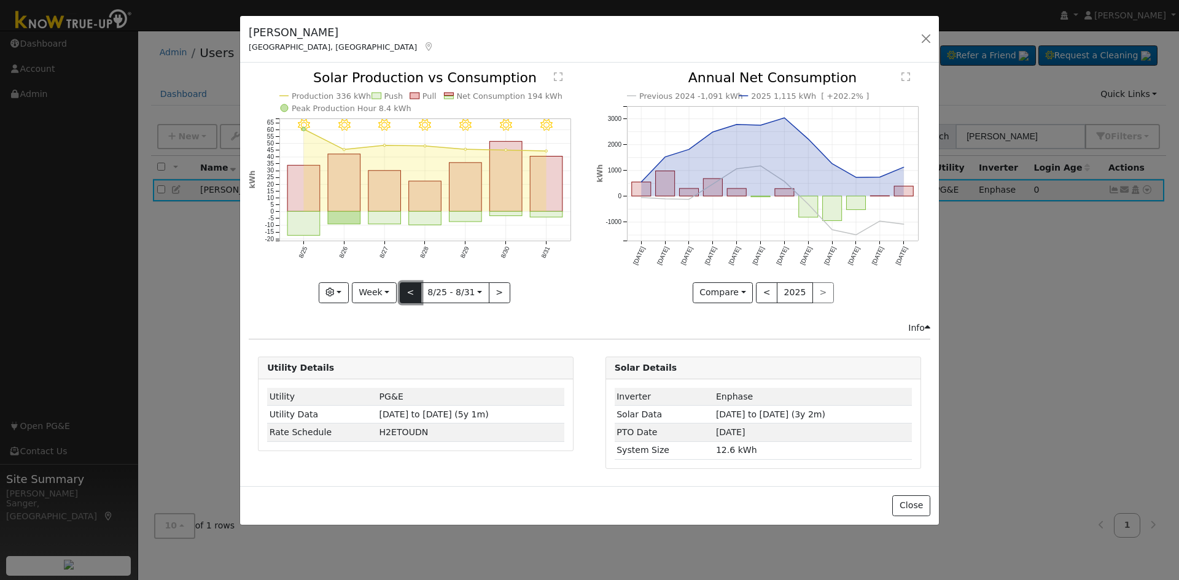
click at [408, 291] on button "<" at bounding box center [410, 292] width 21 height 21
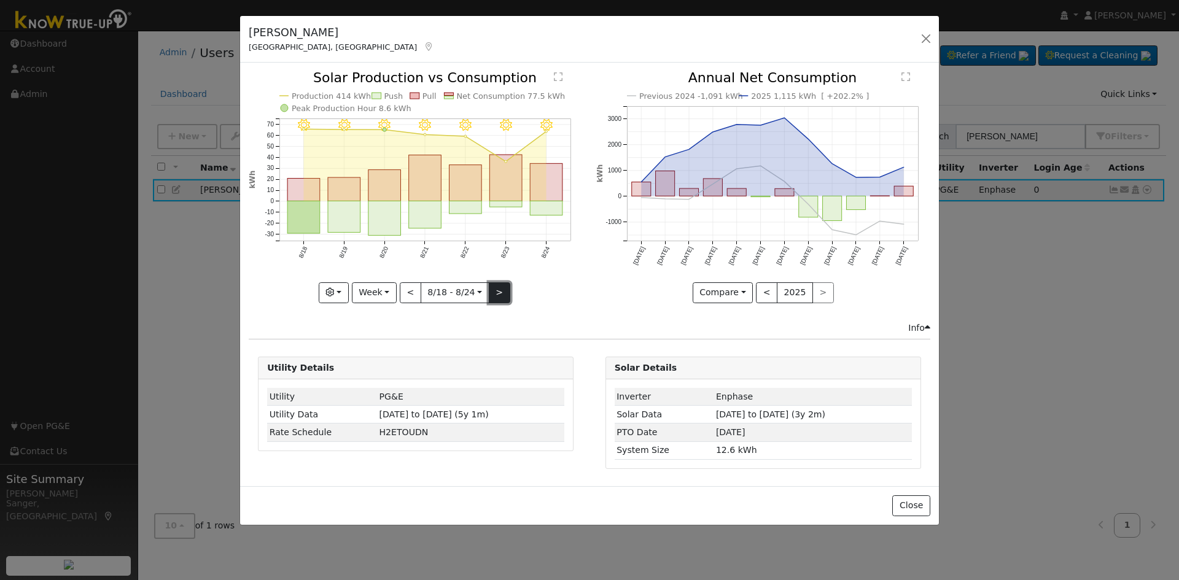
click at [492, 290] on button ">" at bounding box center [499, 292] width 21 height 21
type input "2025-08-25"
